Goal: Information Seeking & Learning: Learn about a topic

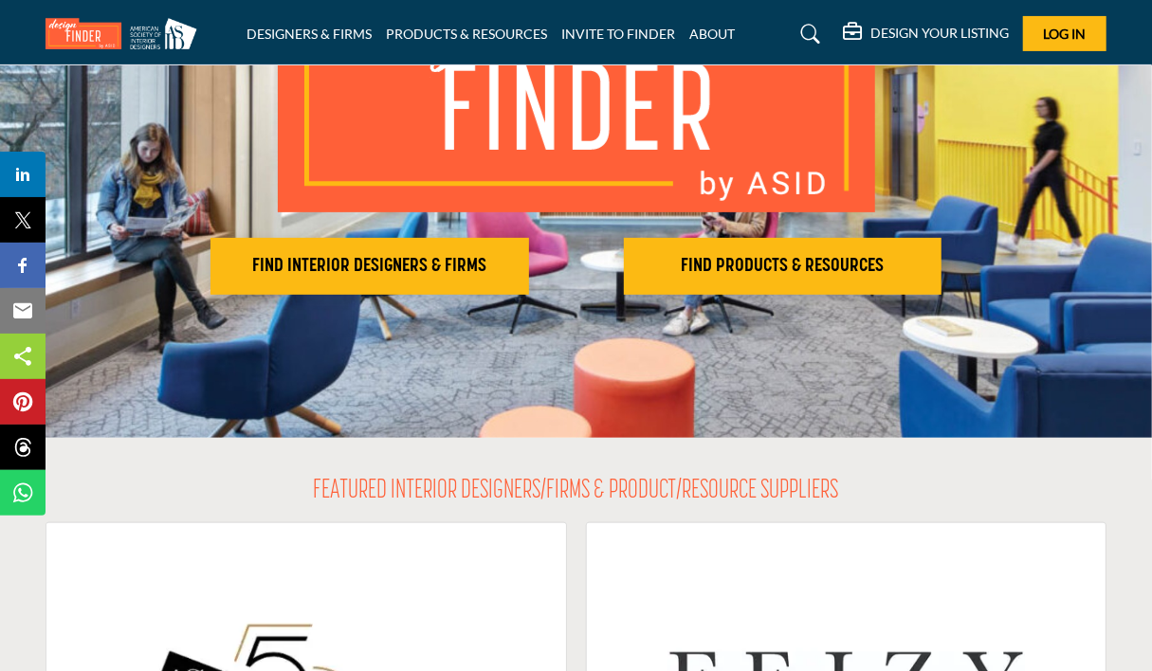
scroll to position [243, 0]
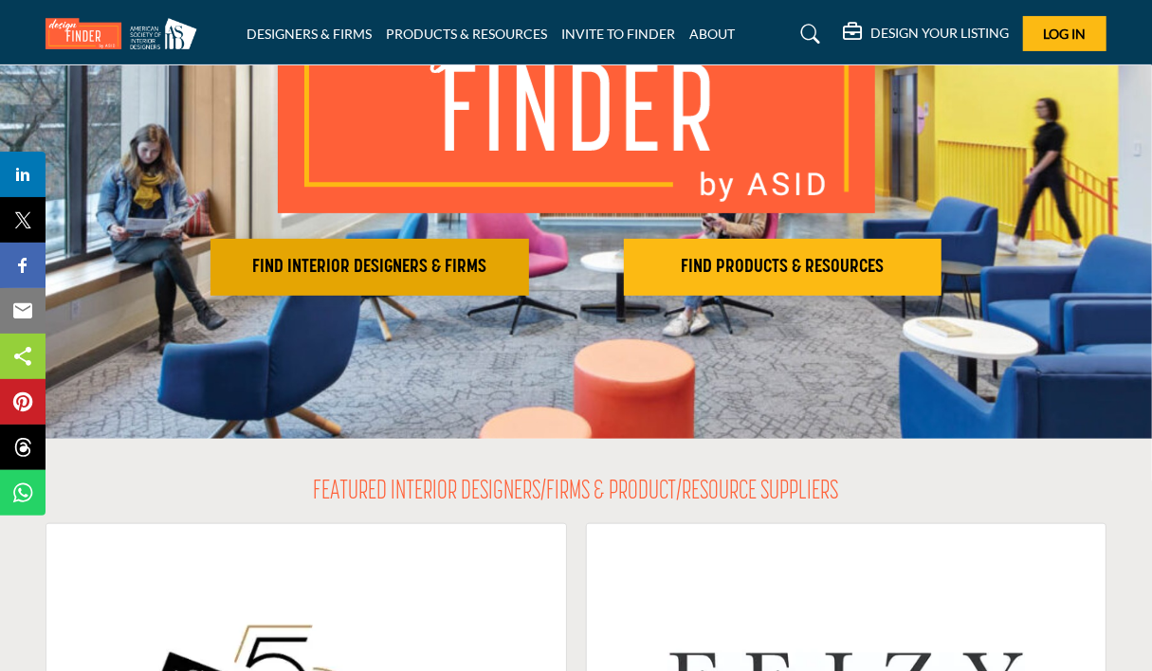
click at [426, 271] on h2 "FIND INTERIOR DESIGNERS & FIRMS" at bounding box center [369, 267] width 307 height 23
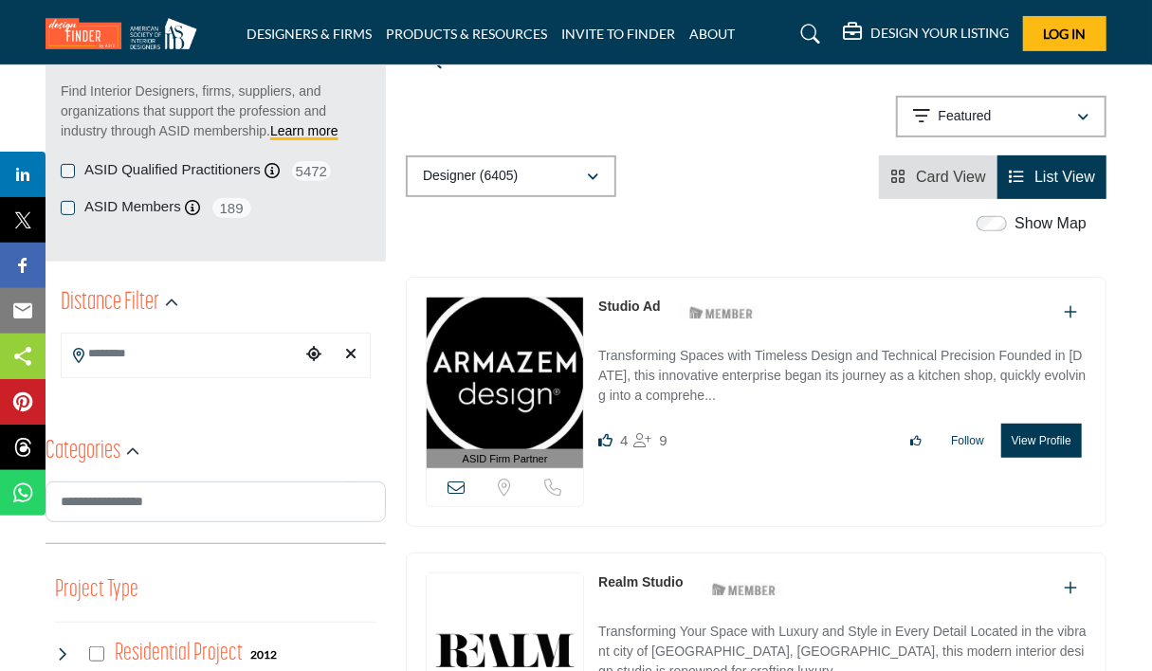
scroll to position [260, 0]
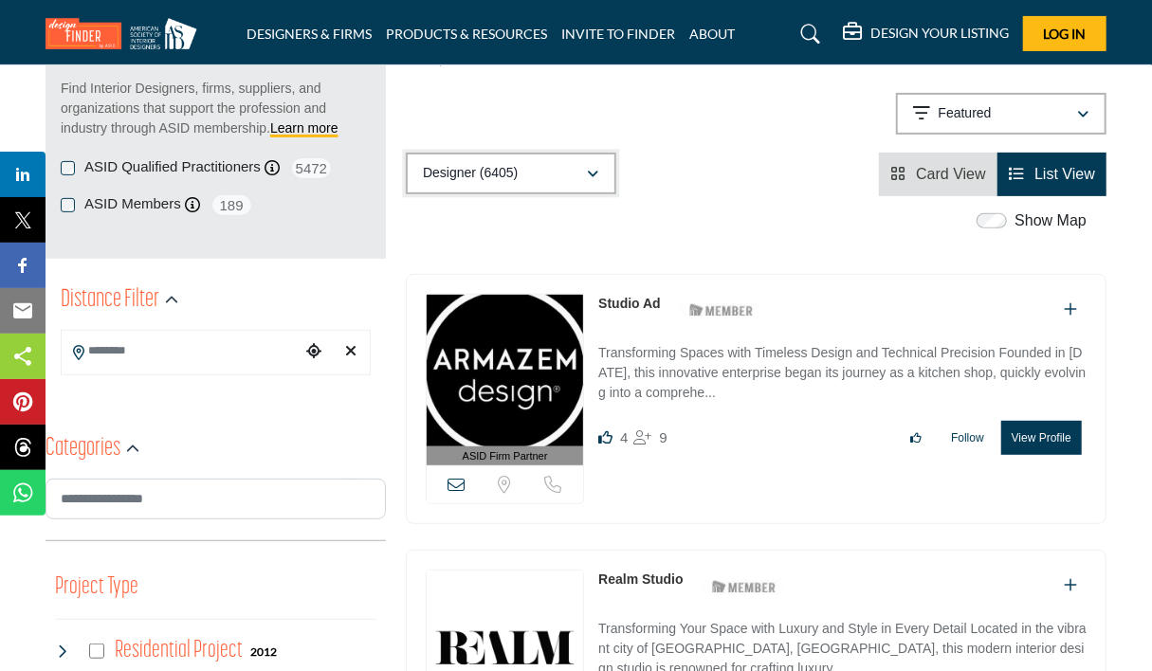
click at [492, 168] on p "Designer (6405)" at bounding box center [470, 173] width 95 height 19
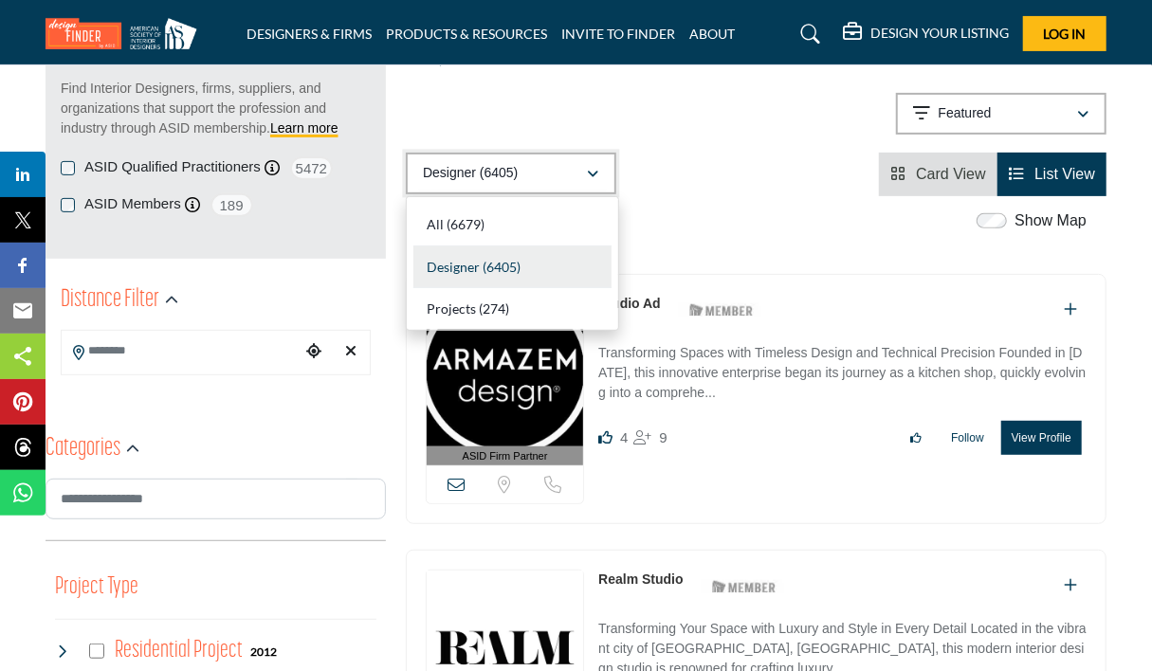
click at [492, 168] on p "Designer (6405)" at bounding box center [470, 173] width 95 height 19
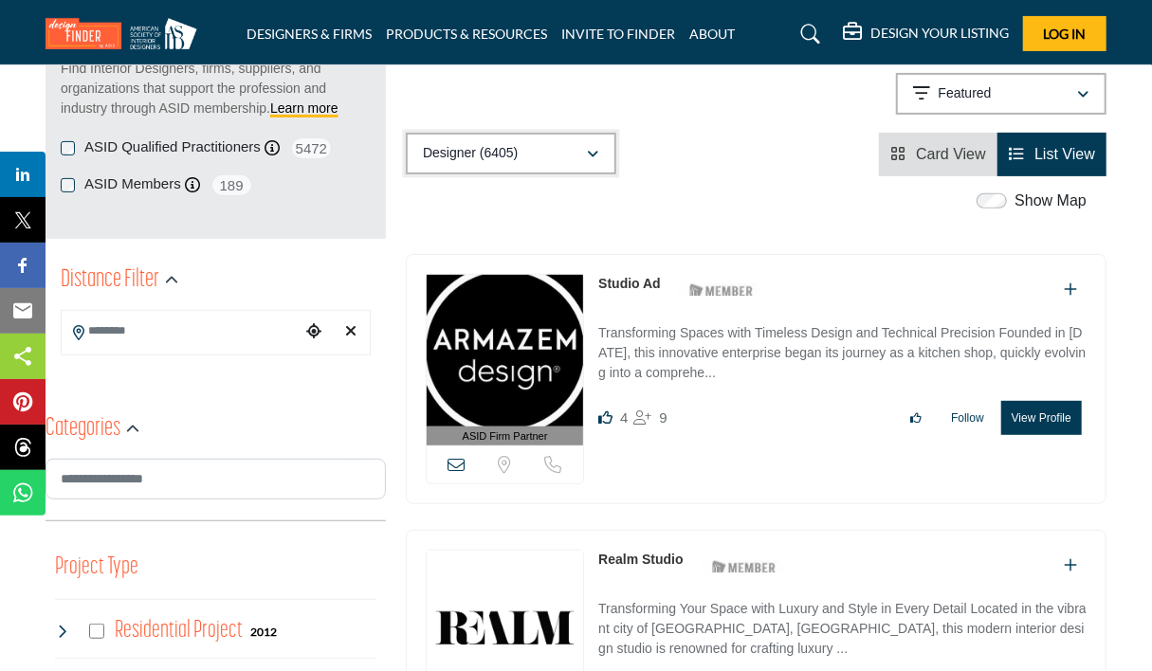
scroll to position [288, 0]
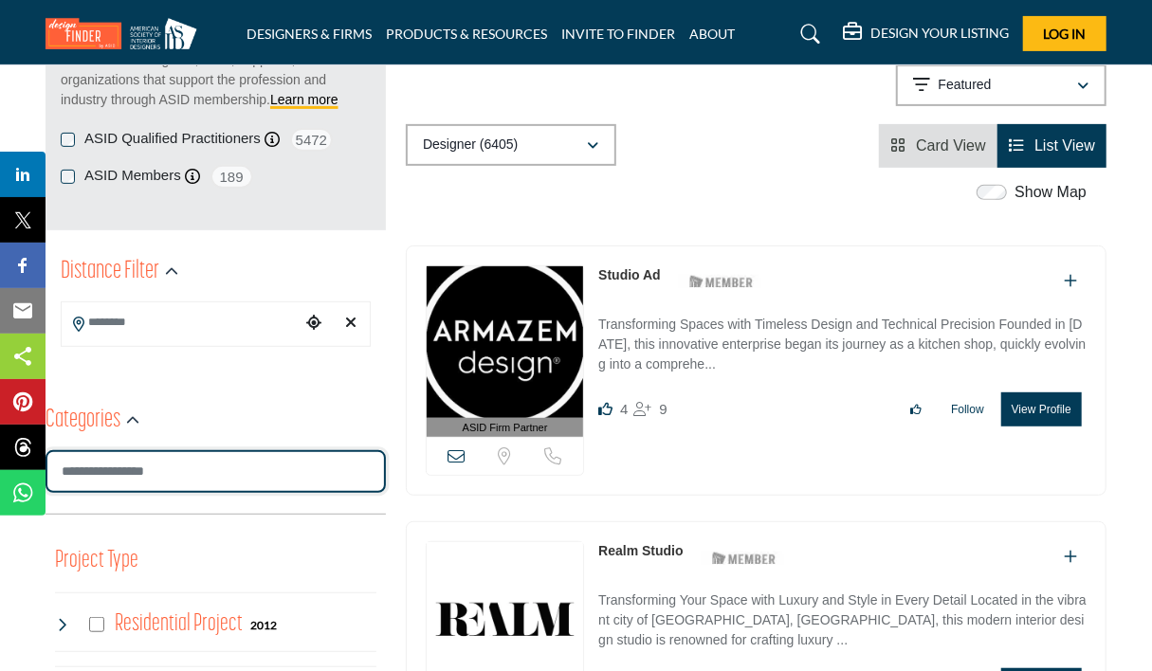
click at [179, 470] on input "Search Category" at bounding box center [215, 471] width 340 height 43
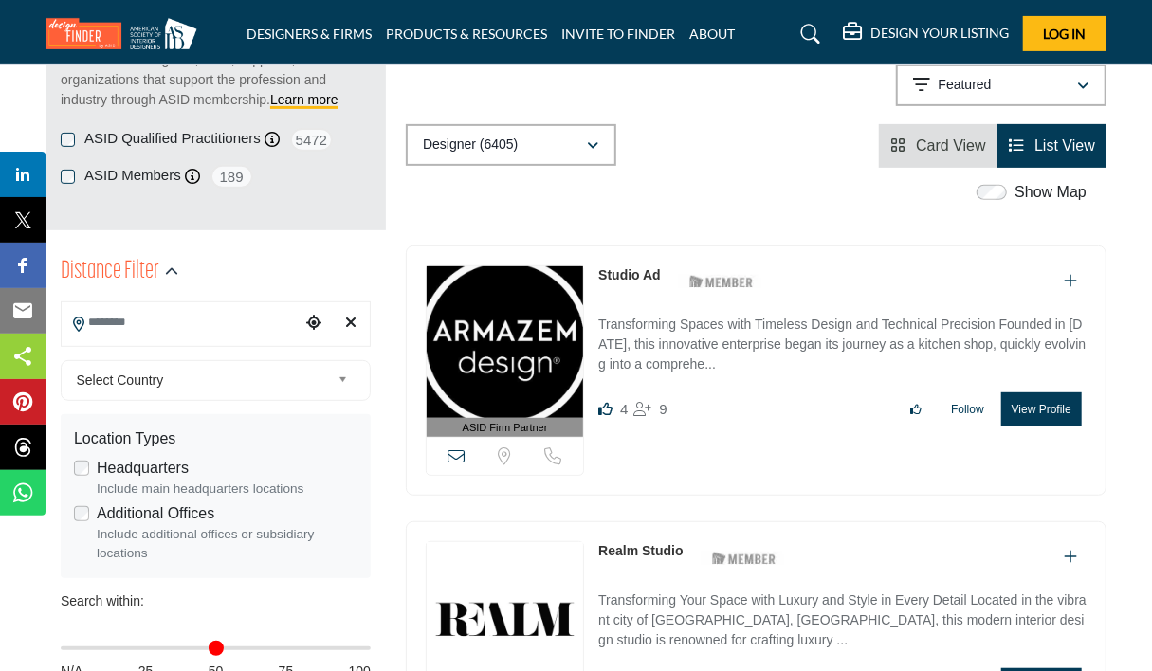
click at [200, 307] on input "Search Location" at bounding box center [181, 322] width 239 height 37
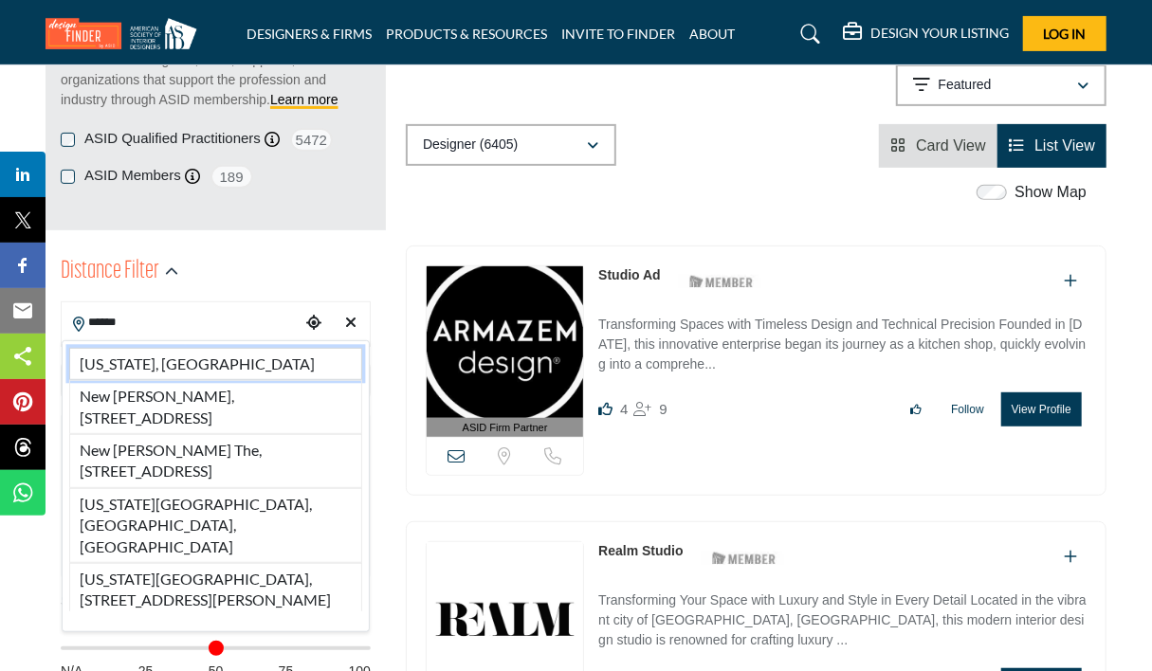
click at [185, 354] on li "[US_STATE], [GEOGRAPHIC_DATA]" at bounding box center [215, 364] width 293 height 32
type input "**********"
type input "***"
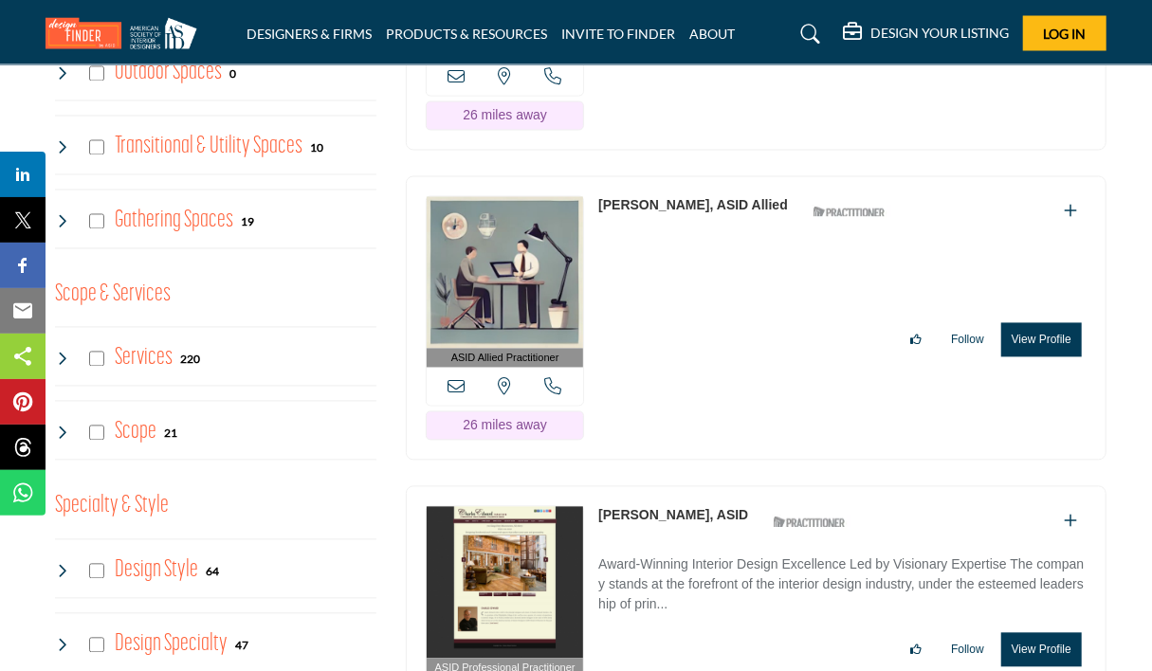
scroll to position [1654, 0]
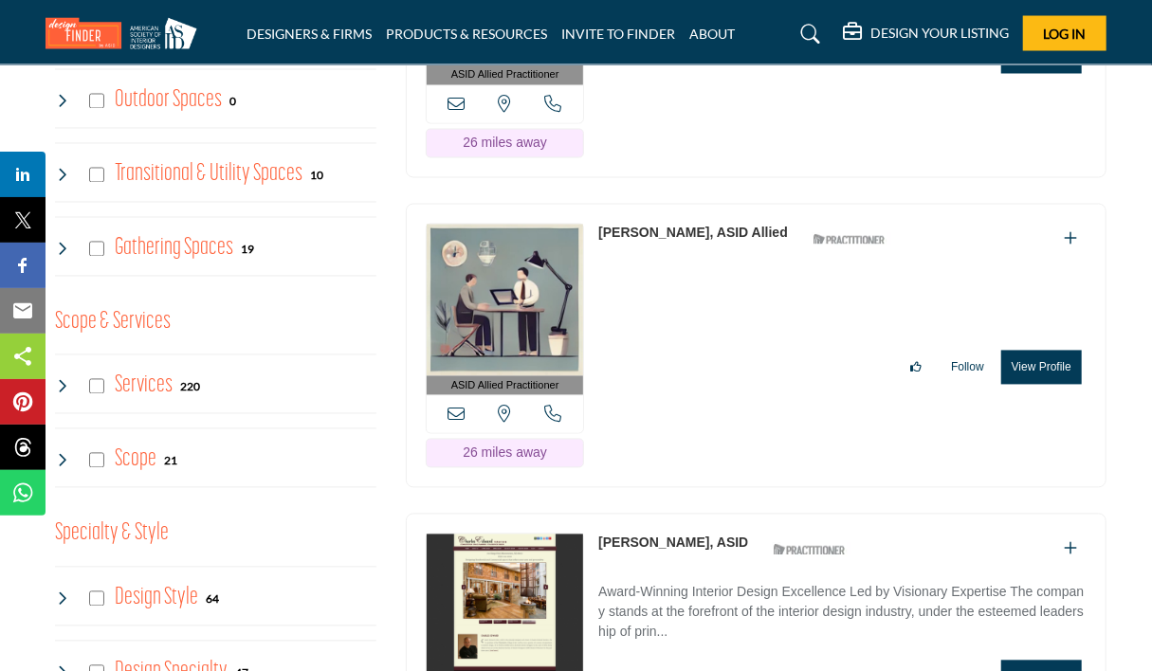
click at [232, 403] on div "Services 220" at bounding box center [215, 384] width 321 height 60
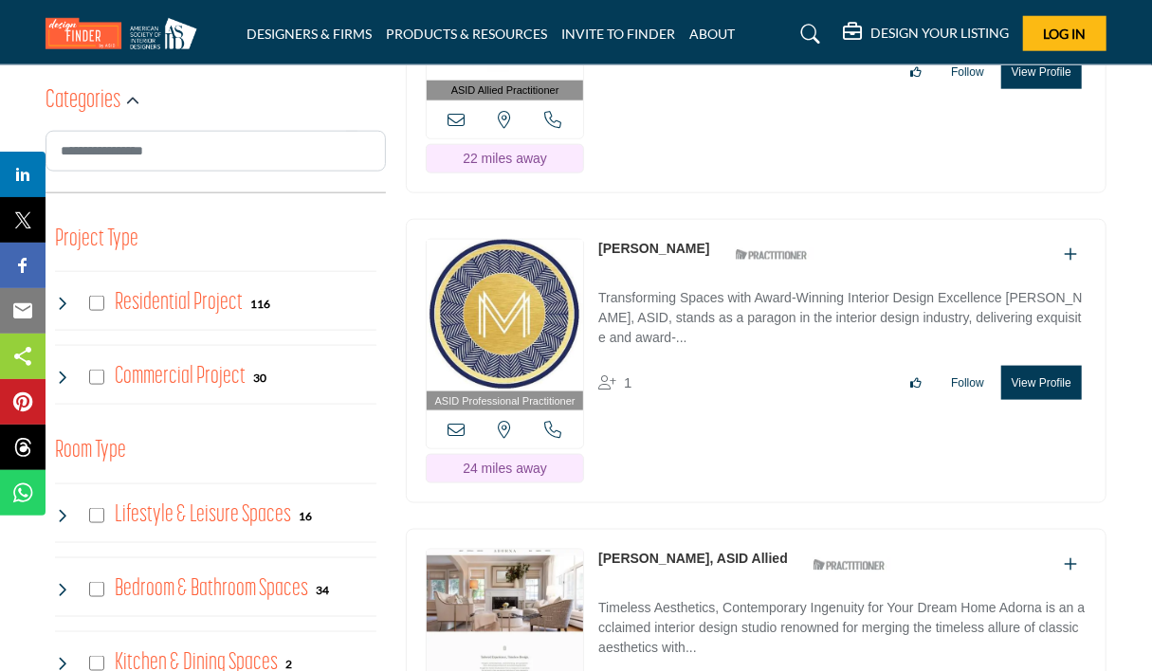
scroll to position [1017, 0]
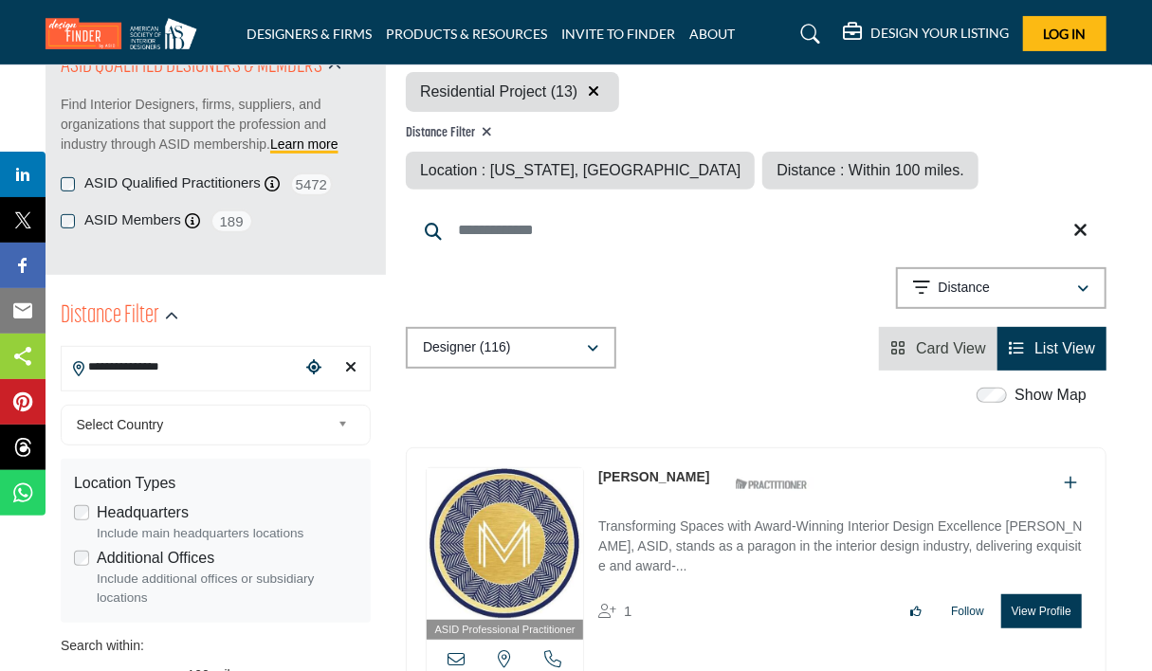
scroll to position [227, 0]
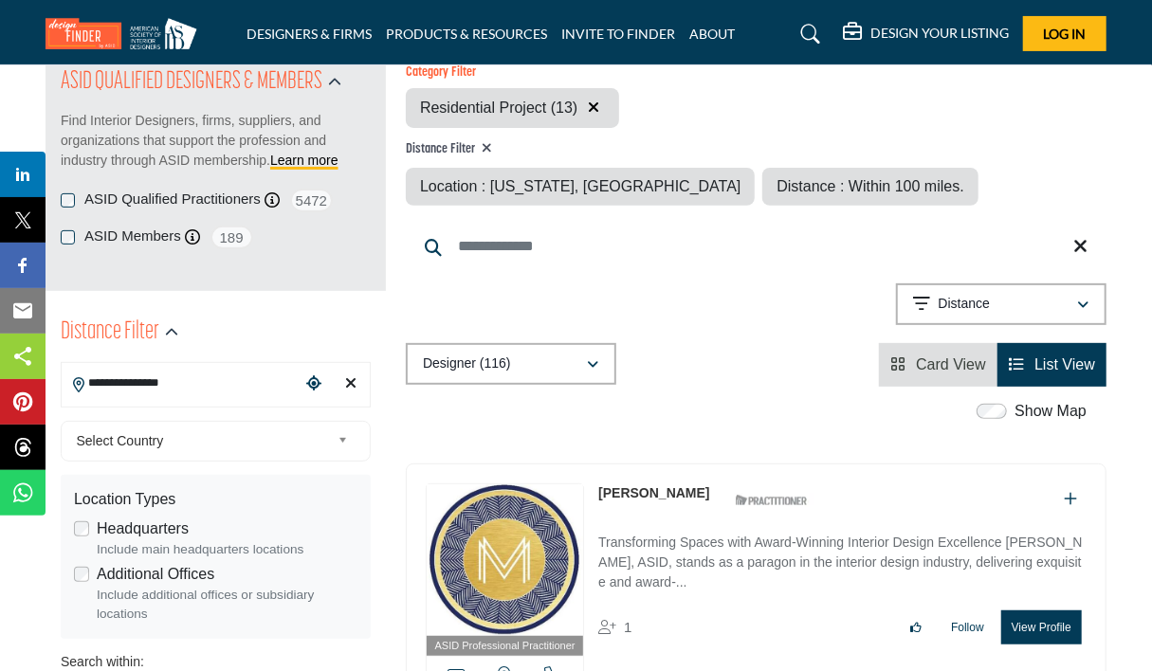
click at [344, 391] on div "Clear search location" at bounding box center [350, 384] width 27 height 41
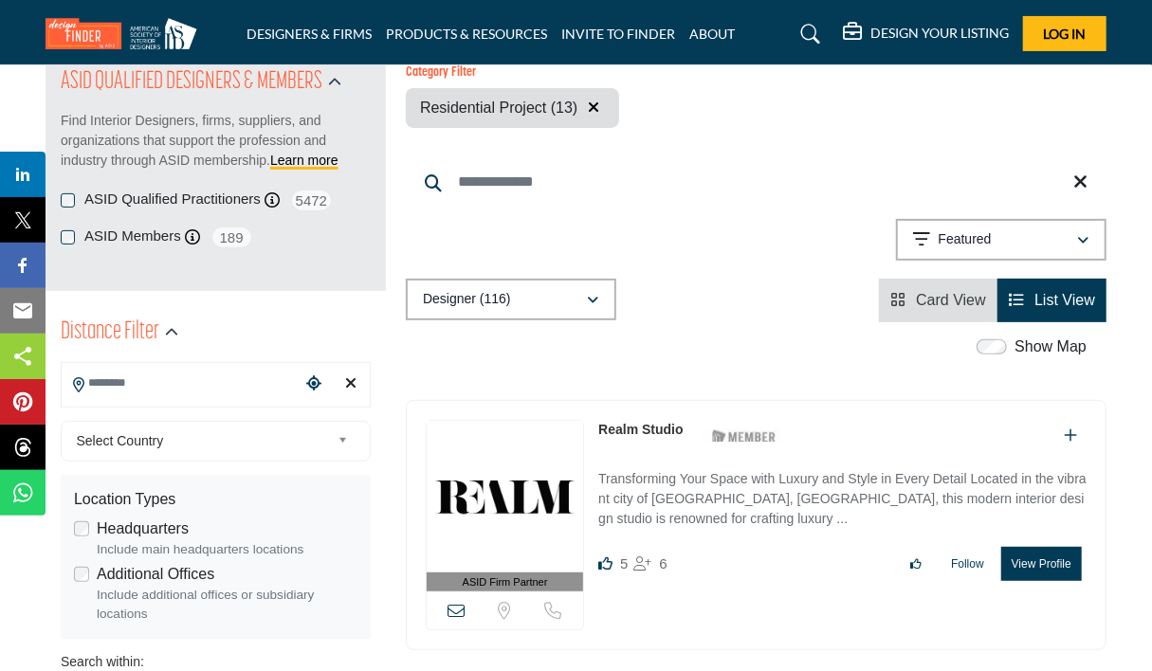
click at [235, 171] on p "Find Interior Designers, firms, suppliers, and organizations that support the p…" at bounding box center [216, 141] width 310 height 60
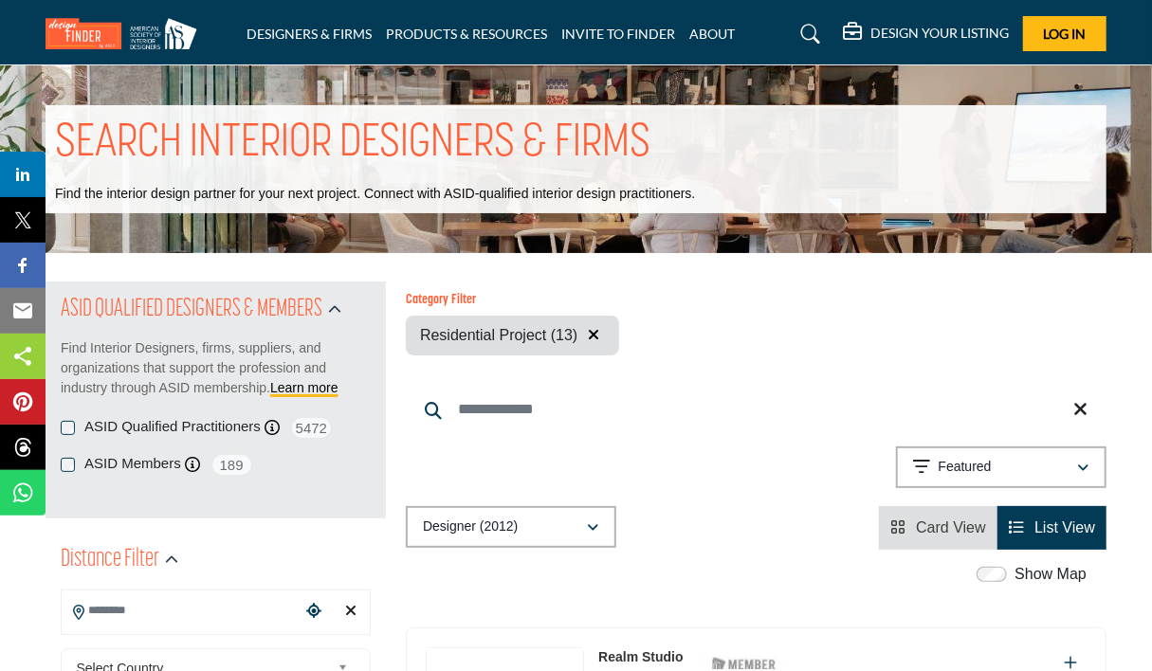
click at [169, 624] on input "Search Location" at bounding box center [181, 610] width 239 height 37
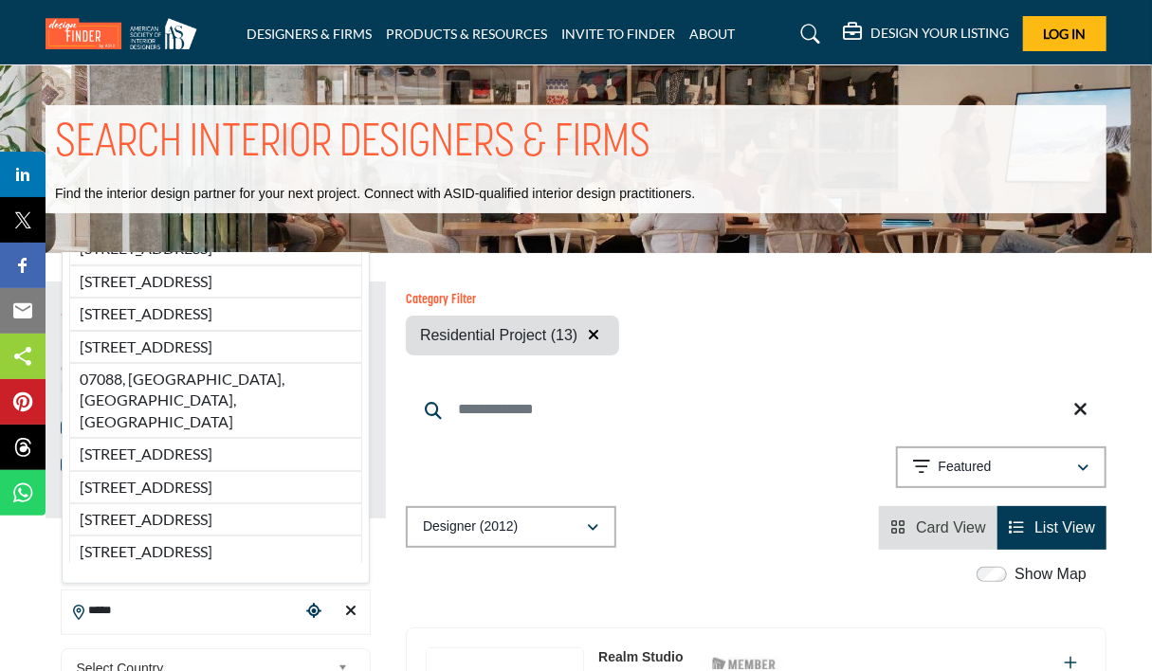
click at [419, 582] on div "Show Map" at bounding box center [746, 575] width 700 height 25
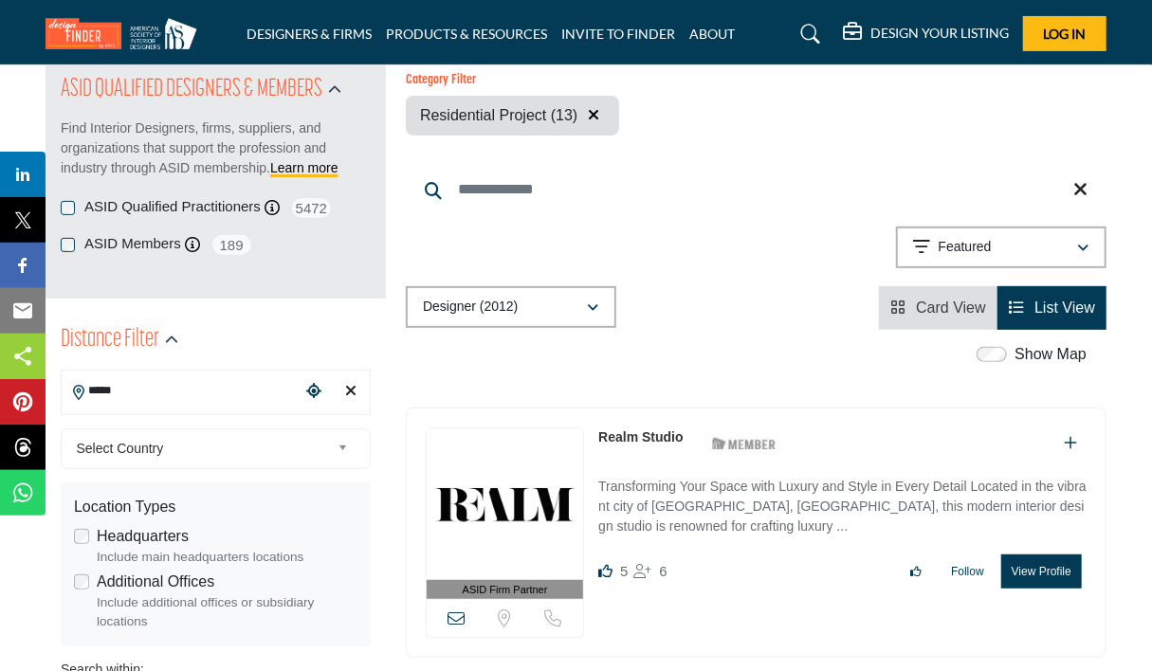
scroll to position [221, 0]
click at [243, 401] on input "*****" at bounding box center [181, 390] width 239 height 37
type input "*"
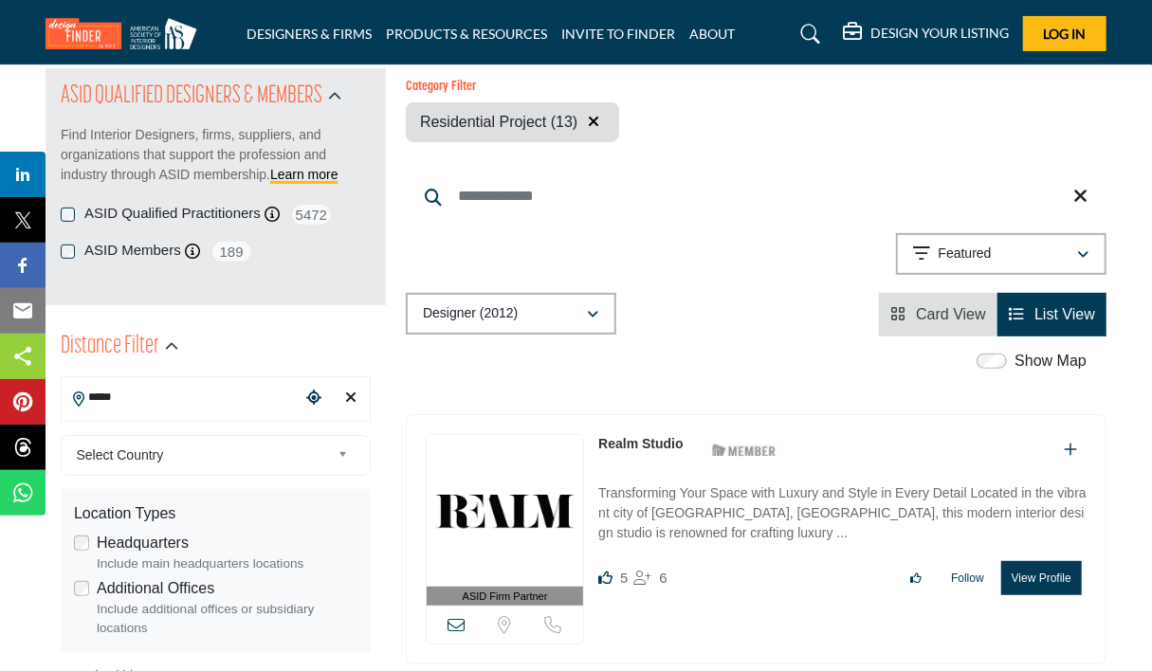
scroll to position [216, 0]
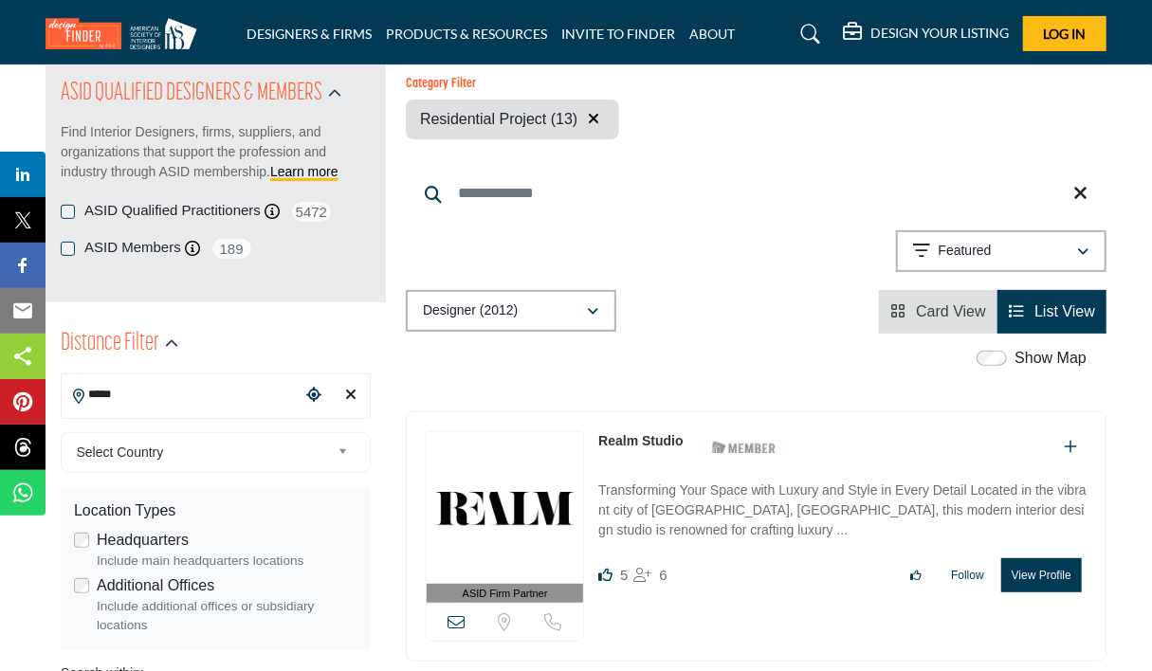
click at [228, 402] on input "*****" at bounding box center [181, 394] width 239 height 37
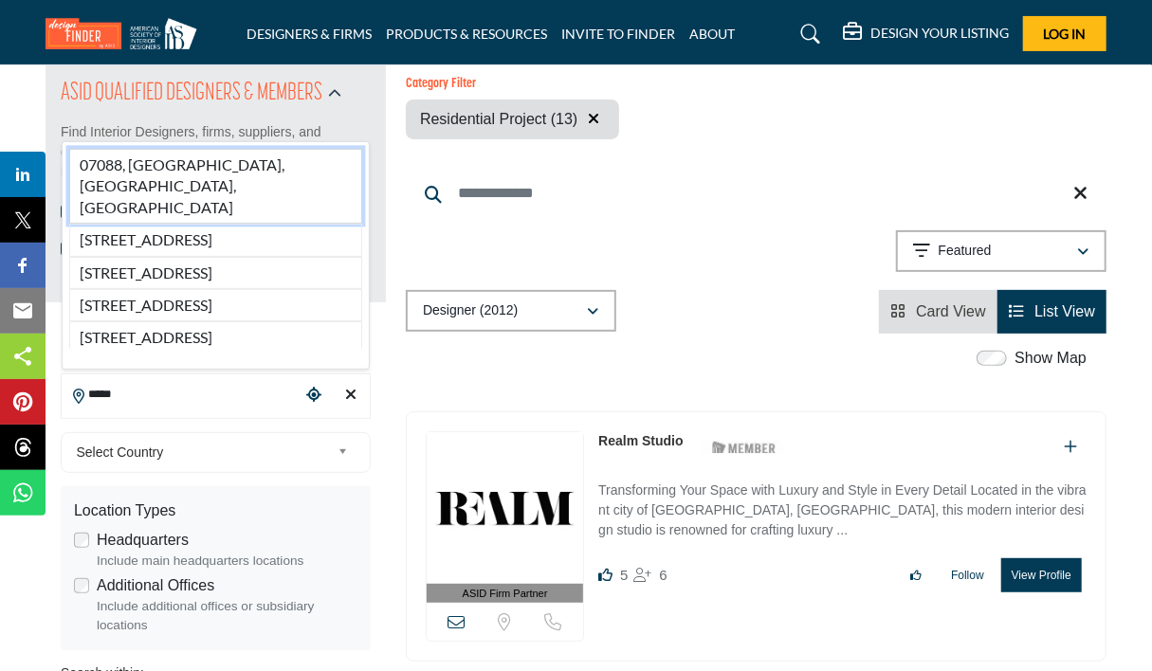
click at [224, 149] on li "07088, [GEOGRAPHIC_DATA], [GEOGRAPHIC_DATA], [GEOGRAPHIC_DATA]" at bounding box center [215, 186] width 293 height 75
type input "**********"
